Goal: Find specific page/section: Find specific page/section

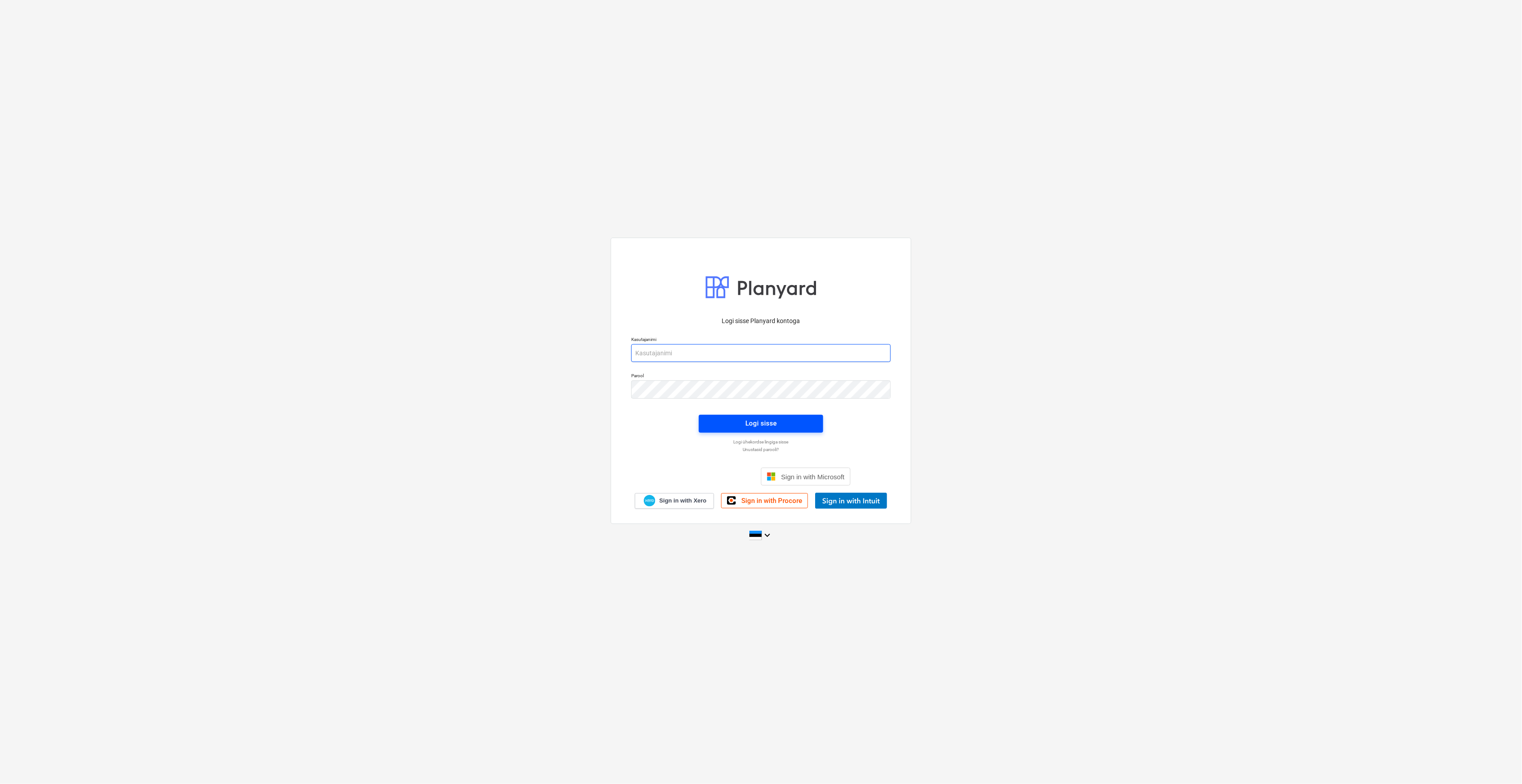
type input "[EMAIL_ADDRESS][DOMAIN_NAME]"
click at [788, 431] on button "Logi sisse" at bounding box center [761, 424] width 125 height 18
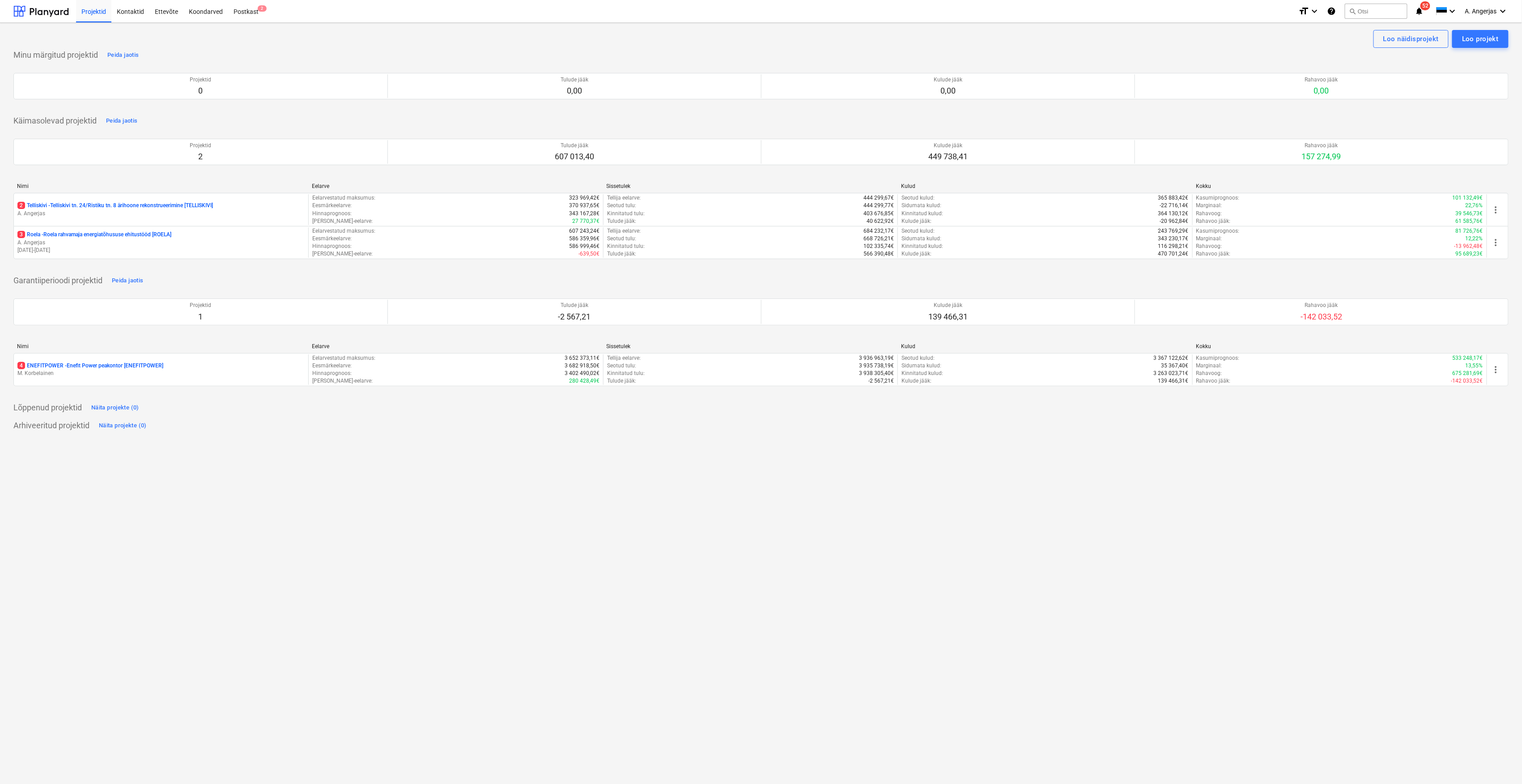
click at [78, 235] on p "3 Roela - Roela rahvamaja energiatõhususe ehitustööd [ROELA]" at bounding box center [95, 235] width 154 height 8
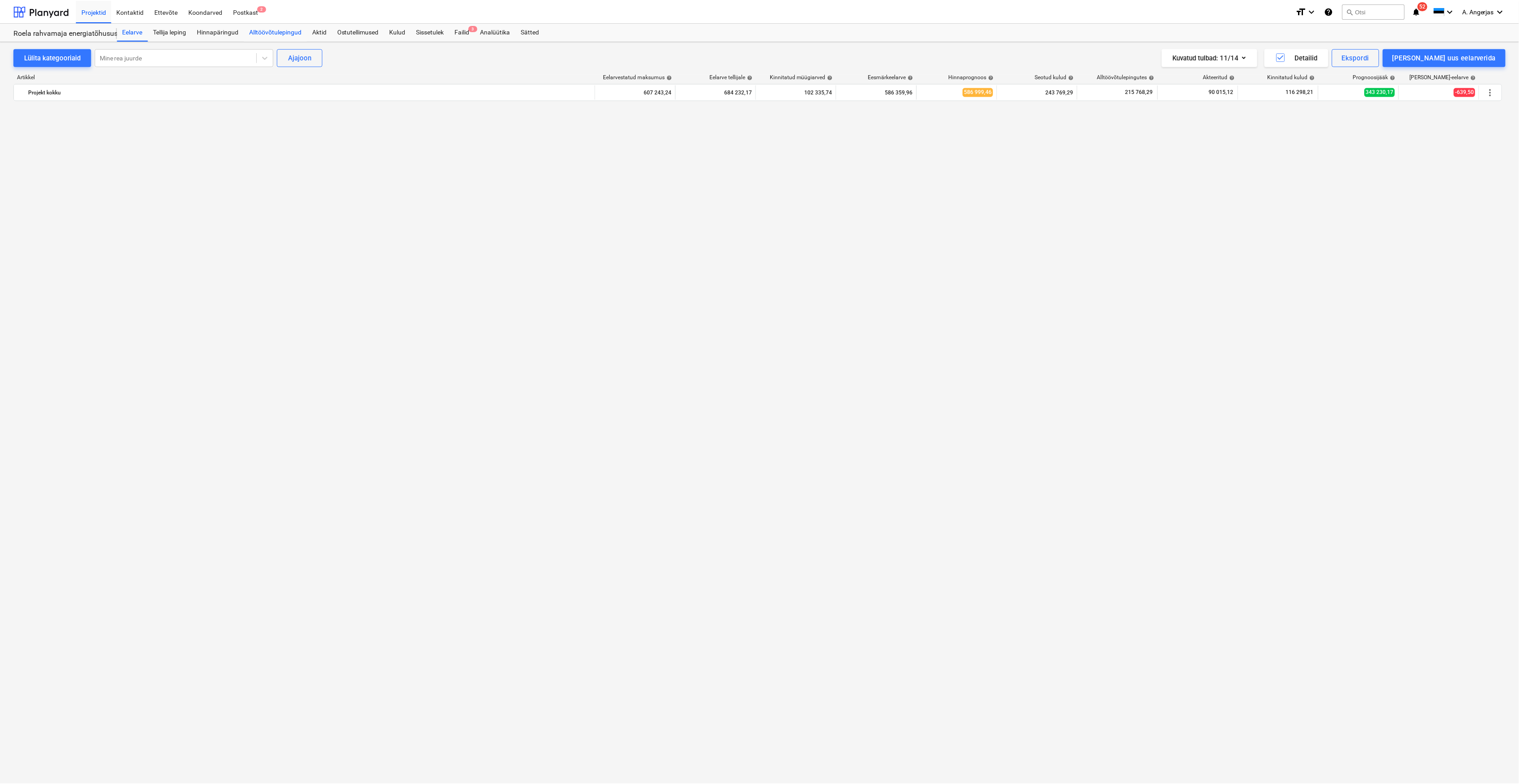
scroll to position [1193, 0]
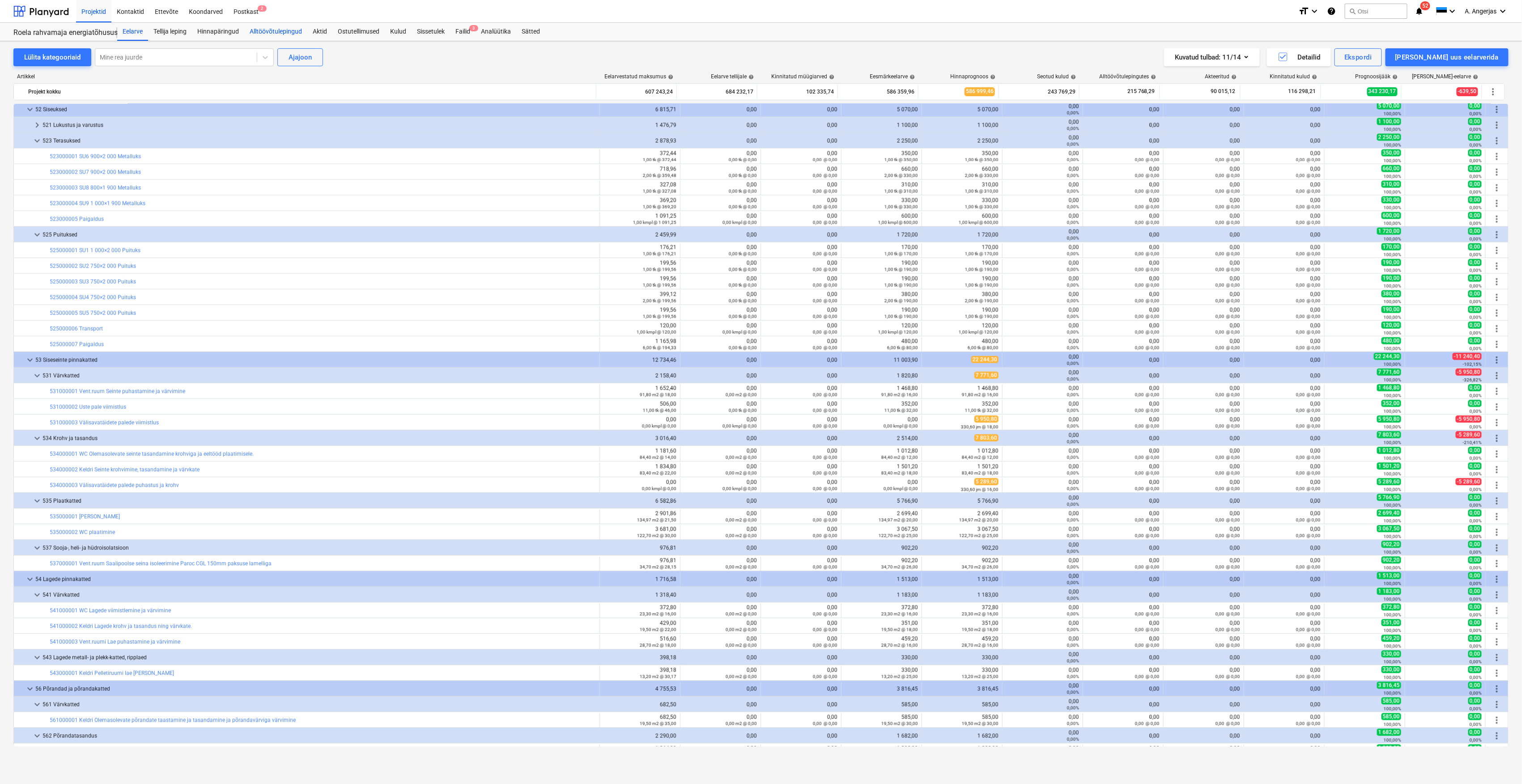
click at [299, 32] on div "Alltöövõtulepingud" at bounding box center [275, 32] width 63 height 18
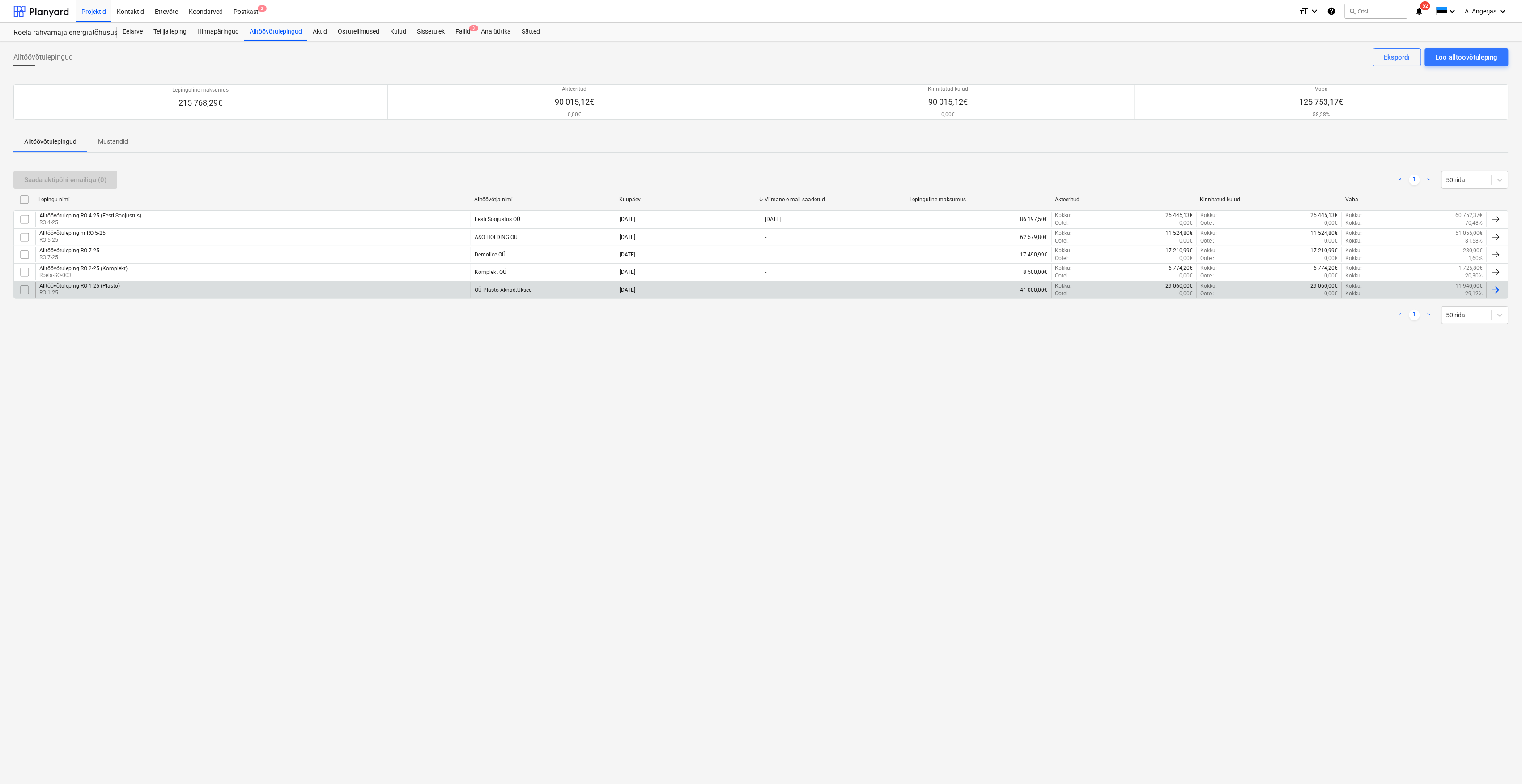
click at [153, 290] on div "Alltöövõtuleping RO 1-25 (Plasto) RO 1-25" at bounding box center [253, 290] width 435 height 15
